Goal: Information Seeking & Learning: Find specific fact

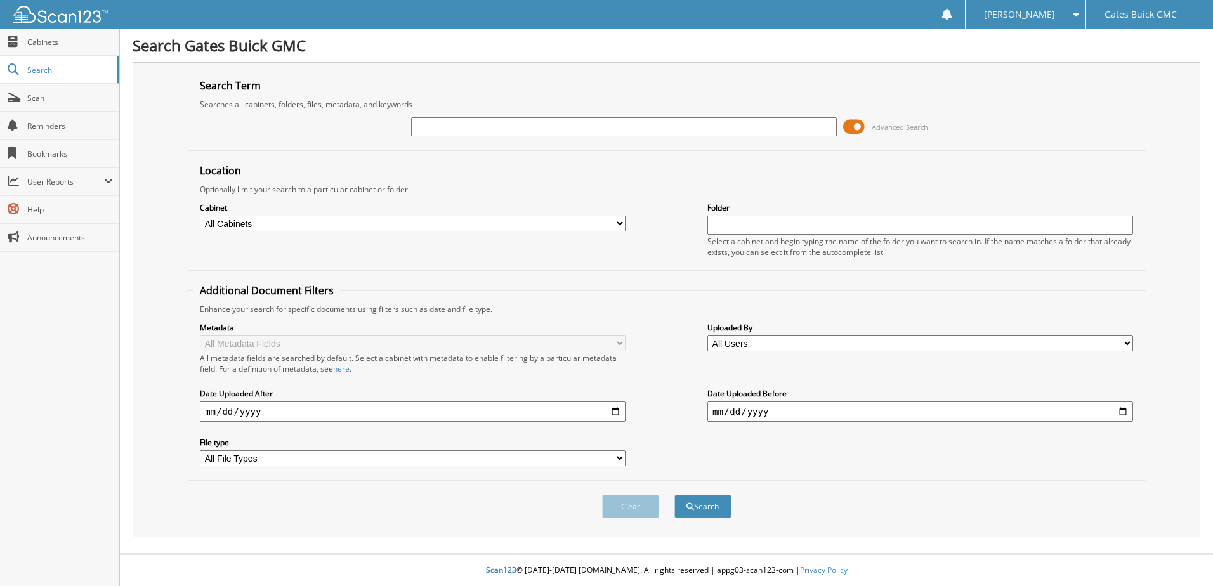
click at [441, 128] on input "text" at bounding box center [624, 126] width 426 height 19
type input "a"
type input "AAAAAK"
click at [209, 411] on input "date" at bounding box center [413, 412] width 426 height 20
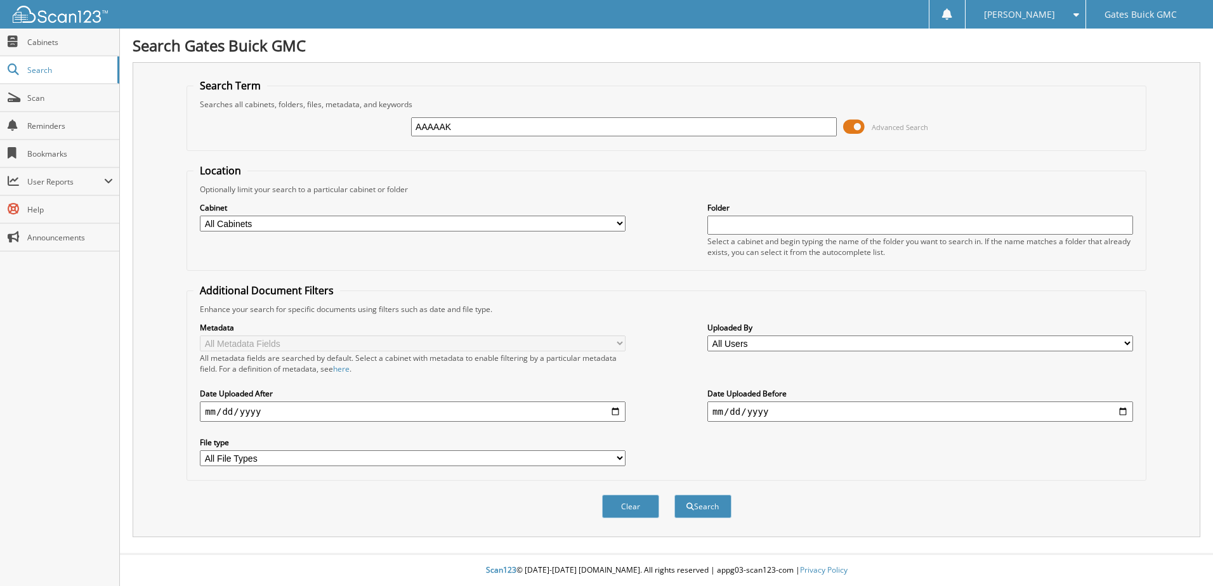
type input "232023-09-22"
click at [270, 412] on input "232023-09-22" at bounding box center [413, 412] width 426 height 20
type input "[DATE]"
click at [717, 415] on input "date" at bounding box center [920, 412] width 426 height 20
type input "[DATE]"
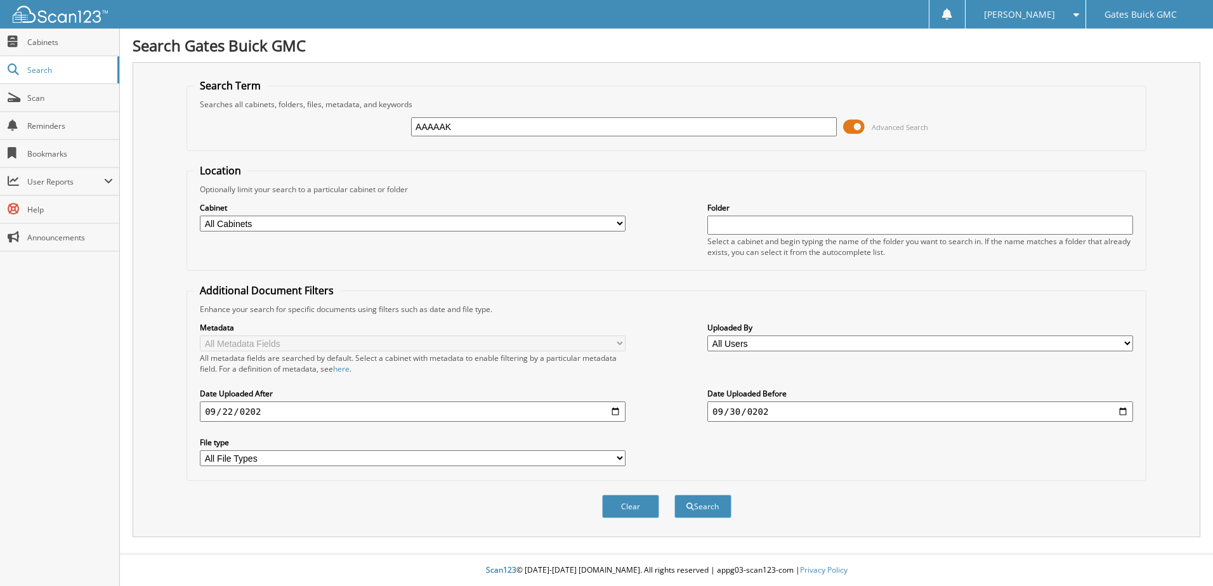
click at [615, 457] on select "All File Types PDF WEBP" at bounding box center [413, 458] width 426 height 16
click at [662, 452] on div "Metadata All Metadata Fields All metadata fields are searched by default. Selec…" at bounding box center [666, 394] width 946 height 159
click at [622, 219] on select "All Cabinets NEW REPAIR ORDERS OLD REPAIR ORDERS PARTS RENTALS RETURN OF DEPOSI…" at bounding box center [413, 224] width 426 height 16
select select "10082"
click at [200, 216] on select "All Cabinets NEW REPAIR ORDERS OLD REPAIR ORDERS PARTS RENTALS RETURN OF DEPOSI…" at bounding box center [413, 224] width 426 height 16
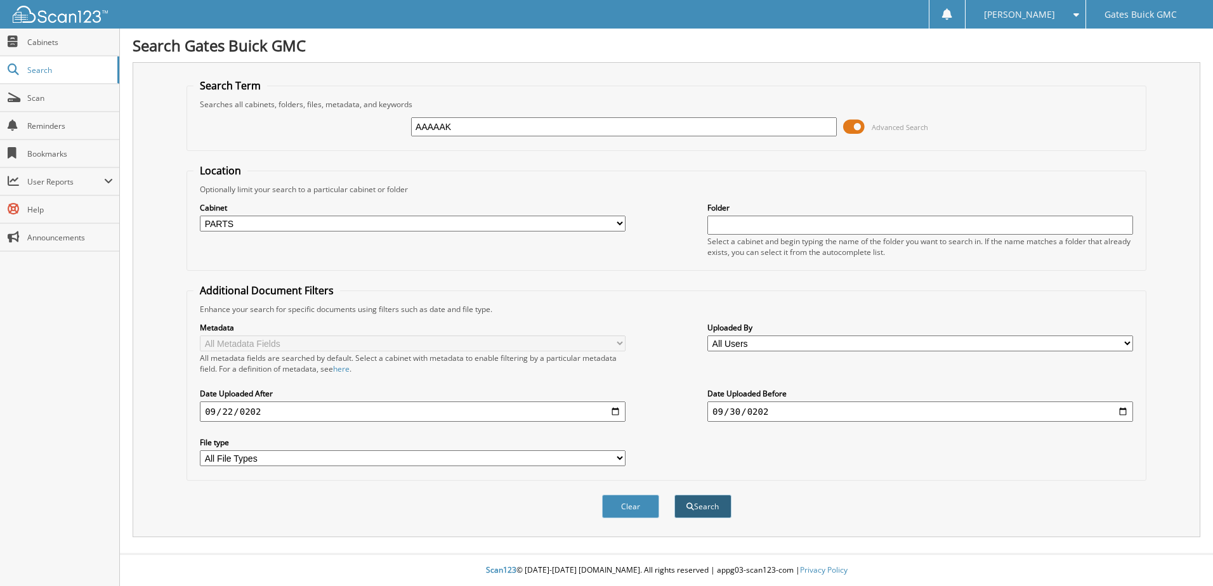
click at [702, 506] on button "Search" at bounding box center [702, 506] width 57 height 23
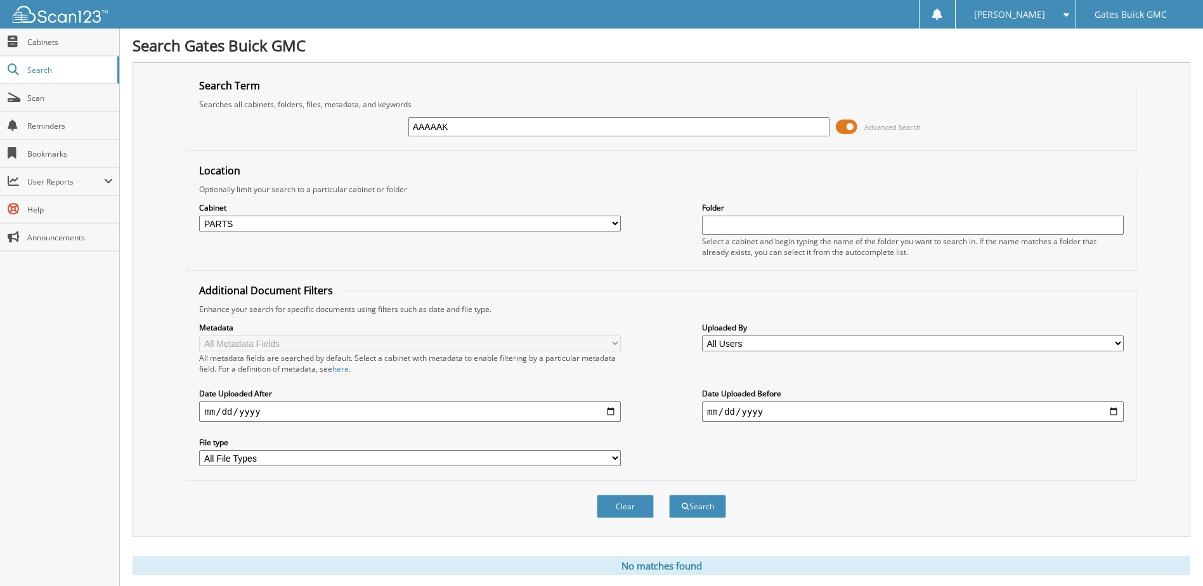
click at [1123, 342] on select "All Users [PERSON_NAME] [PERSON_NAME] [PERSON_NAME] [PERSON_NAME] [PERSON_NAME]…" at bounding box center [913, 344] width 422 height 16
click at [651, 293] on fieldset "Additional Document Filters Enhance your search for specific documents using fi…" at bounding box center [661, 382] width 951 height 197
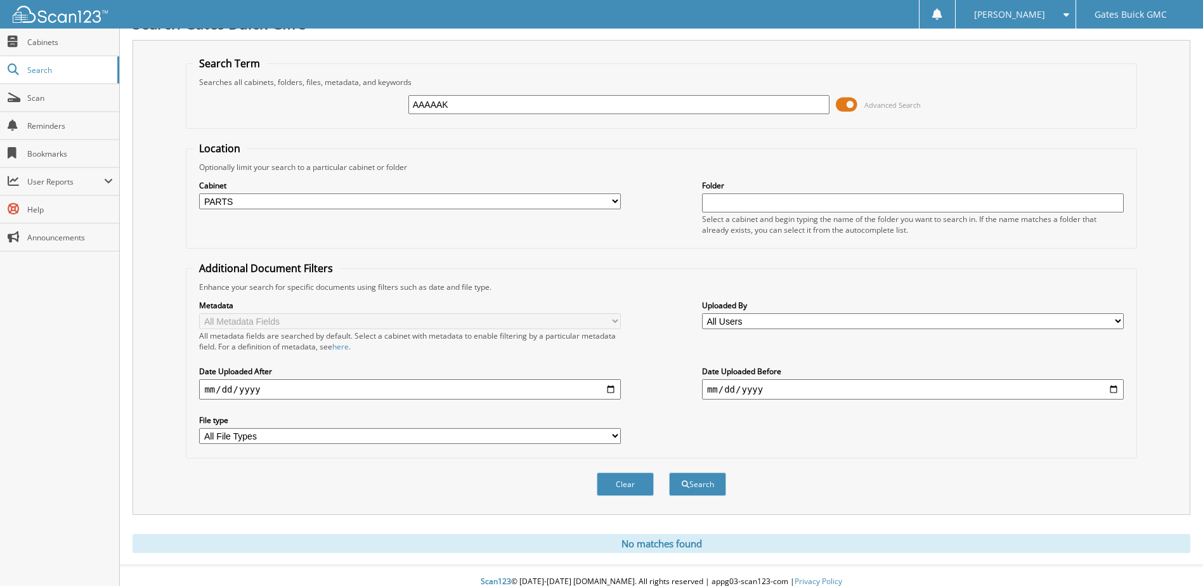
scroll to position [34, 0]
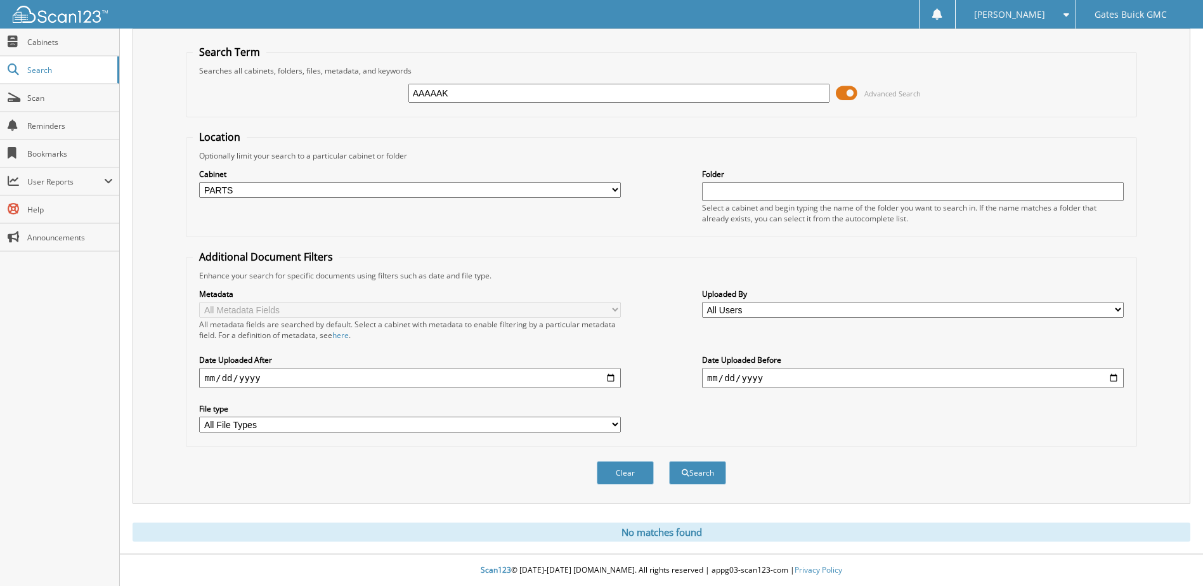
click at [611, 423] on select "All File Types PDF WEBP" at bounding box center [410, 425] width 422 height 16
select select "pdf"
click at [199, 417] on select "All File Types PDF WEBP" at bounding box center [410, 425] width 422 height 16
click at [693, 471] on button "Search" at bounding box center [697, 472] width 57 height 23
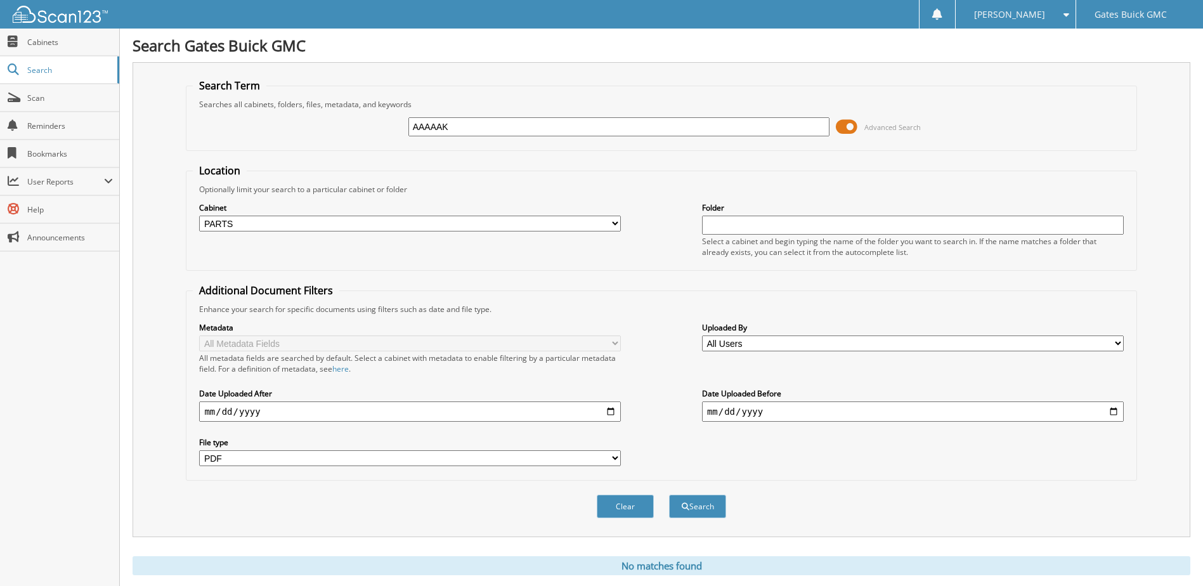
select select "pdf"
click at [230, 412] on input "2023-09-22" at bounding box center [410, 412] width 422 height 20
type input "[DATE]"
click at [702, 506] on button "Search" at bounding box center [697, 506] width 57 height 23
select select "pdf"
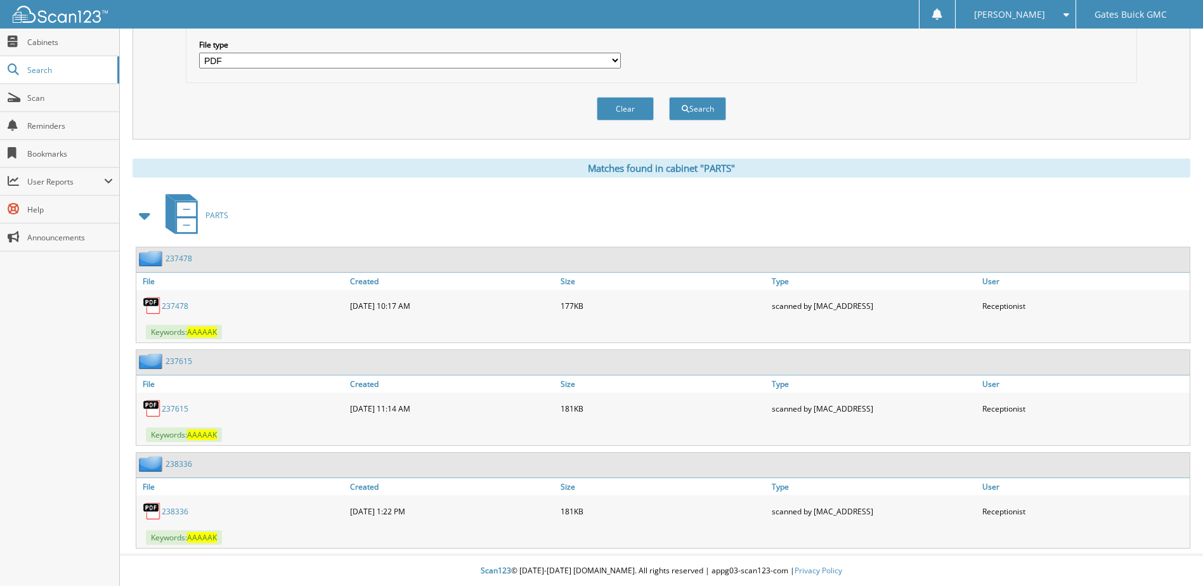
scroll to position [399, 0]
click at [181, 510] on link "238336" at bounding box center [175, 511] width 27 height 11
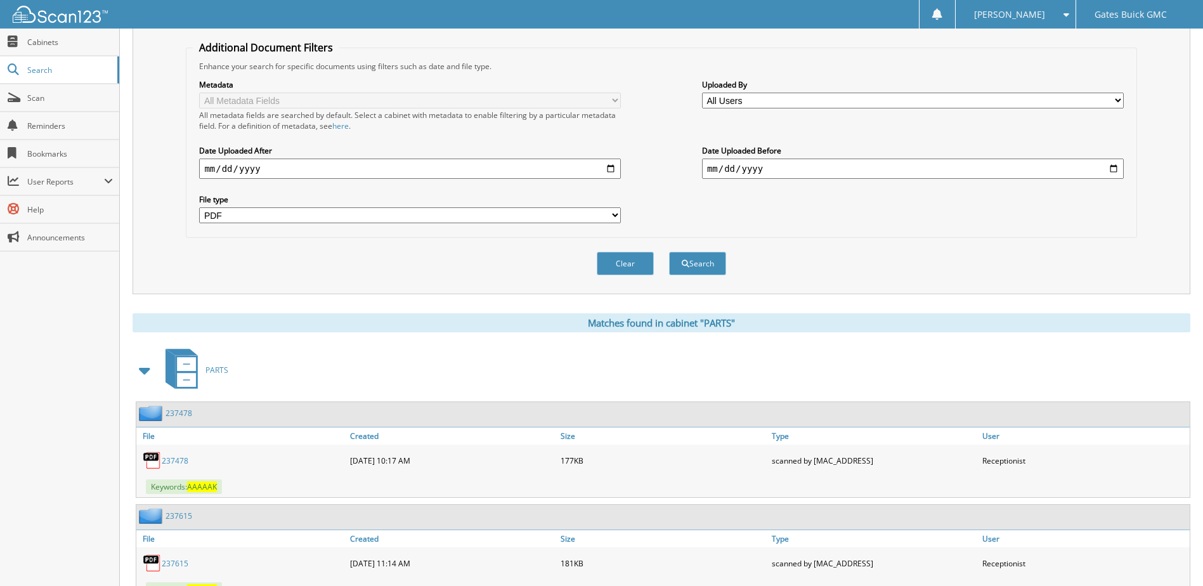
scroll to position [209, 0]
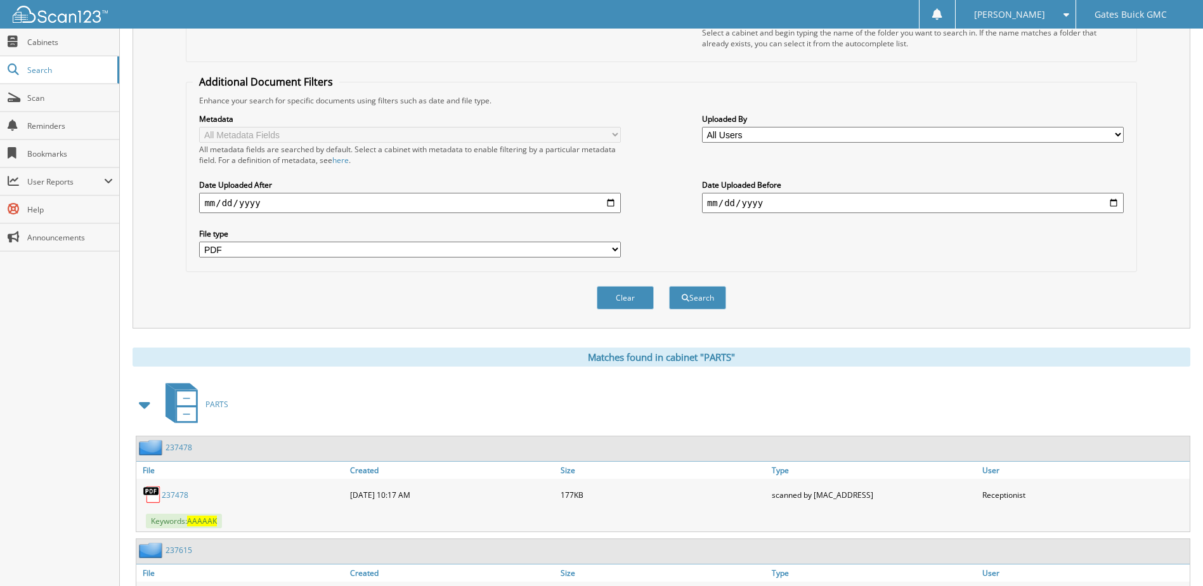
click at [712, 202] on input "[DATE]" at bounding box center [913, 203] width 422 height 20
type input "2023-10-30"
click at [693, 295] on button "Search" at bounding box center [697, 297] width 57 height 23
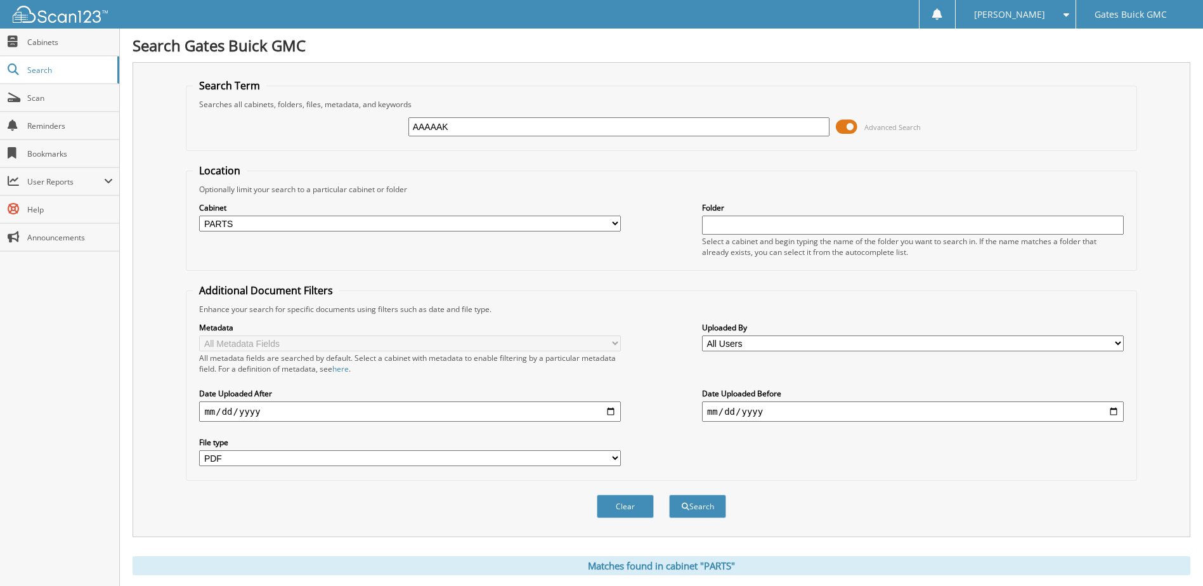
select select "pdf"
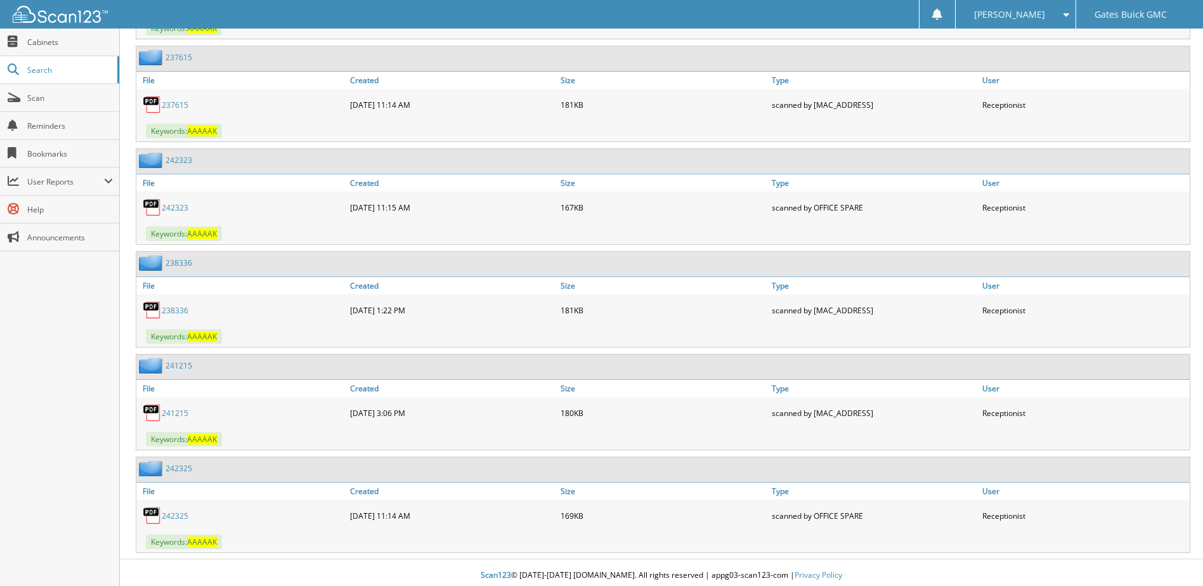
scroll to position [913, 0]
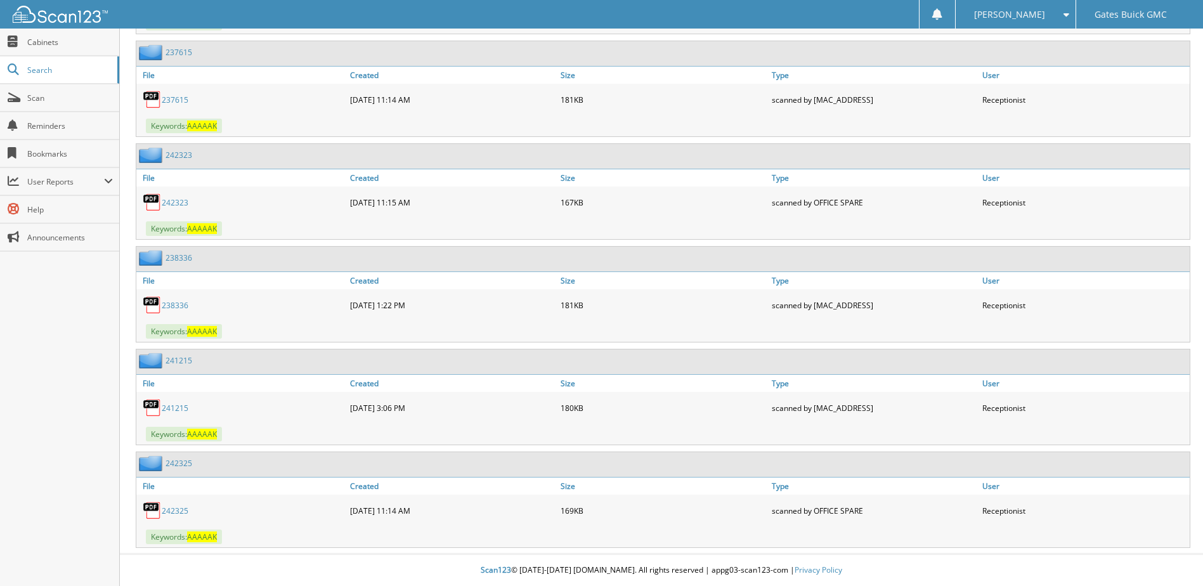
click at [173, 405] on link "241215" at bounding box center [175, 408] width 27 height 11
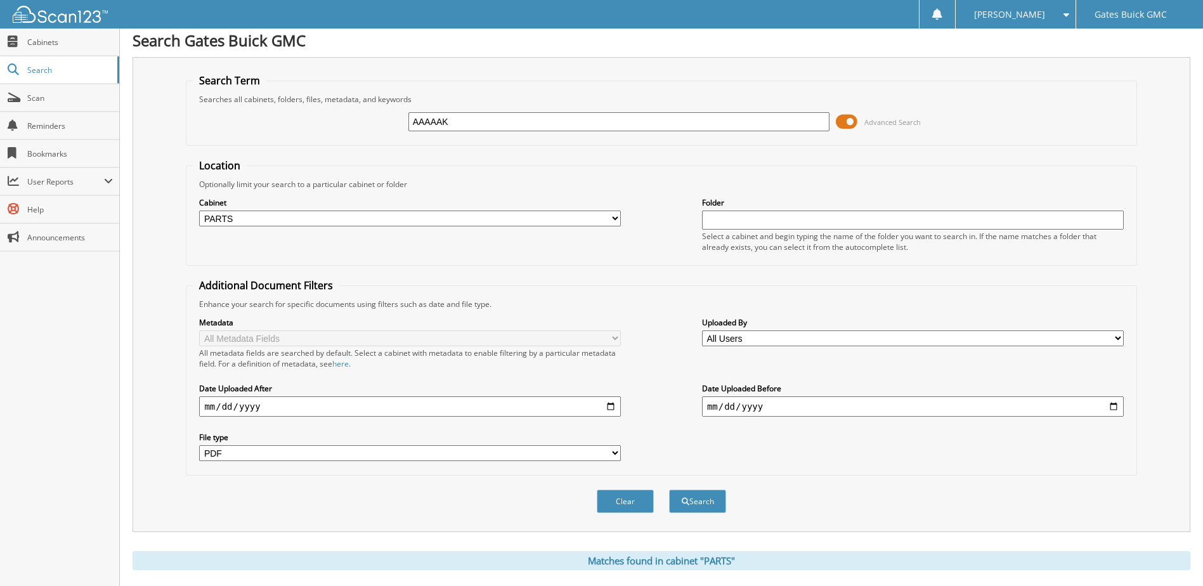
scroll to position [0, 0]
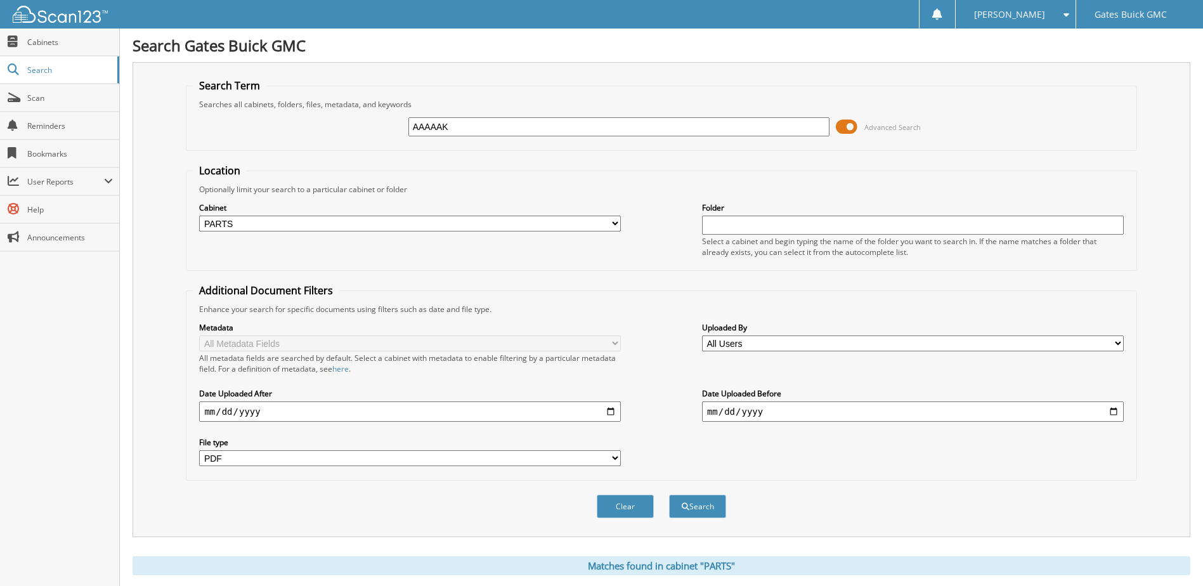
click at [59, 17] on img at bounding box center [60, 14] width 95 height 17
